Goal: Task Accomplishment & Management: Use online tool/utility

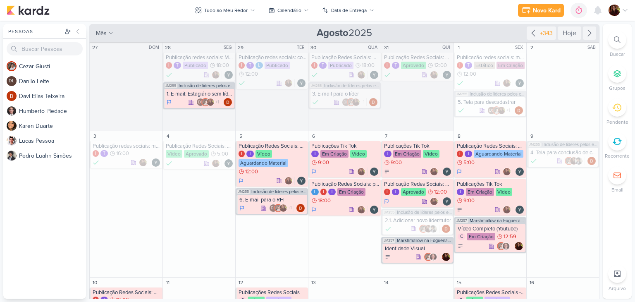
click at [623, 36] on div at bounding box center [617, 40] width 18 height 18
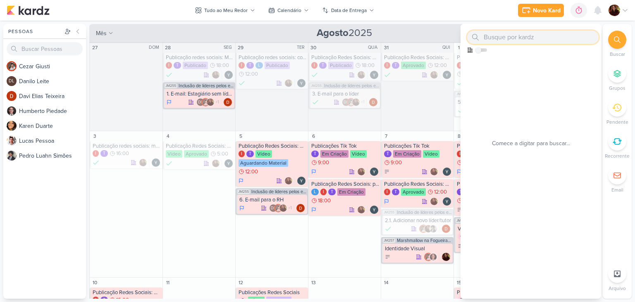
click at [556, 36] on input "text" at bounding box center [532, 37] width 131 height 13
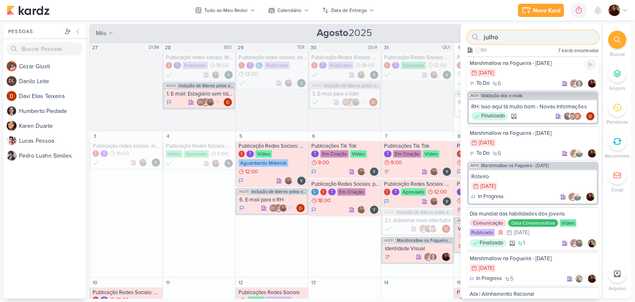
type input "julho"
click at [542, 69] on div "21/7 [DATE]" at bounding box center [533, 73] width 126 height 9
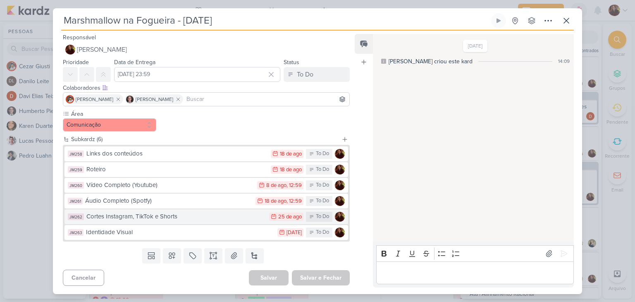
click at [126, 220] on div "Cortes Instagram, TikTok e Shorts" at bounding box center [175, 217] width 179 height 10
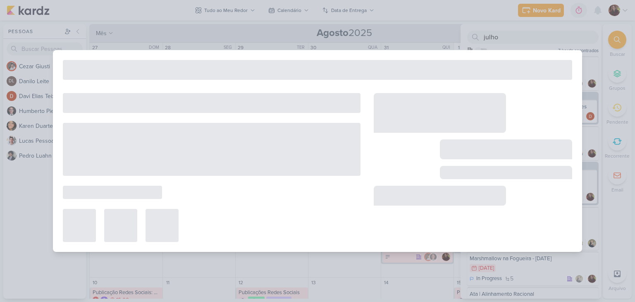
type input "Cortes Instagram, TikTok e Shorts"
type input "[DATE] 23:59"
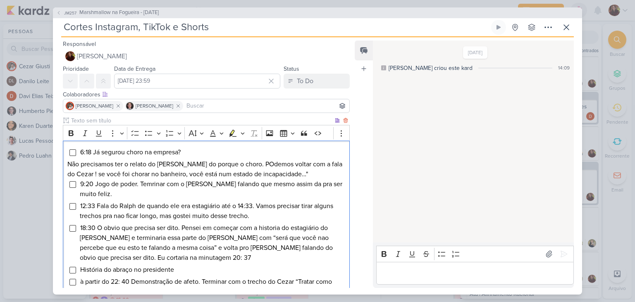
click at [299, 172] on p "Não precisamos ter o relato do [PERSON_NAME] do porque o choro. POdemos voltar …" at bounding box center [206, 169] width 278 height 20
click at [565, 29] on icon at bounding box center [566, 27] width 10 height 10
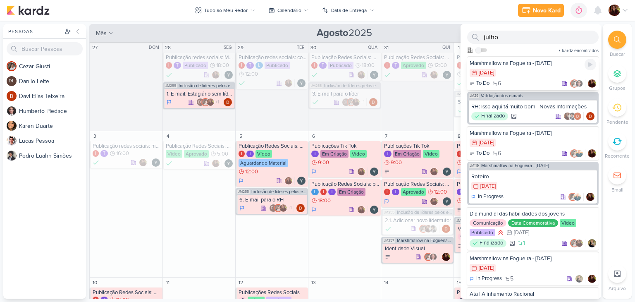
click at [537, 71] on div "21/7 [DATE]" at bounding box center [533, 73] width 126 height 9
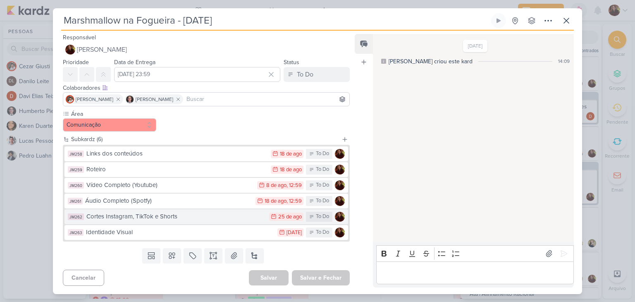
click at [155, 221] on button "JM262 Cortes Instagram, TikTok e Shorts 25/8 [DATE] To Do" at bounding box center [206, 216] width 284 height 15
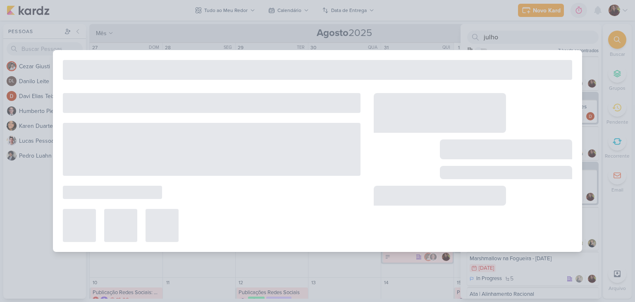
type input "Cortes Instagram, TikTok e Shorts"
type input "[DATE] 23:59"
